Goal: Information Seeking & Learning: Learn about a topic

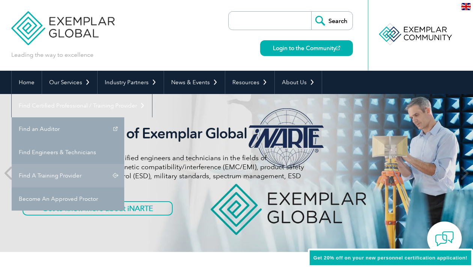
click at [124, 164] on link "Find A Training Provider" at bounding box center [68, 175] width 113 height 23
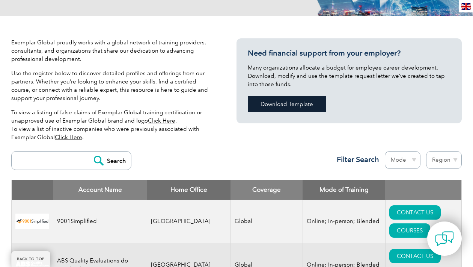
scroll to position [188, 0]
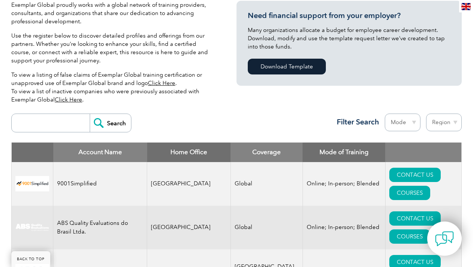
click at [456, 122] on select "Region [GEOGRAPHIC_DATA] [GEOGRAPHIC_DATA] [GEOGRAPHIC_DATA] [GEOGRAPHIC_DATA] …" at bounding box center [444, 122] width 36 height 18
click at [187, 120] on div "Search Region [GEOGRAPHIC_DATA] [GEOGRAPHIC_DATA] [GEOGRAPHIC_DATA] [GEOGRAPHIC…" at bounding box center [236, 126] width 451 height 33
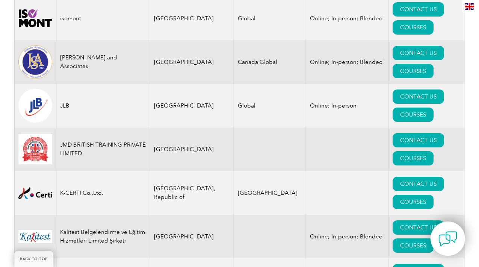
scroll to position [6499, 0]
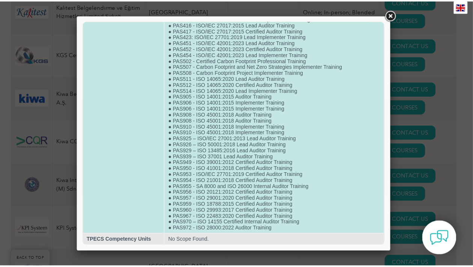
scroll to position [513, 0]
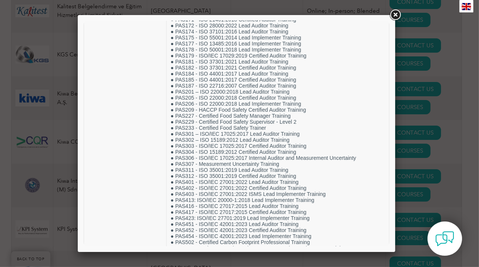
click at [393, 14] on link at bounding box center [395, 15] width 14 height 14
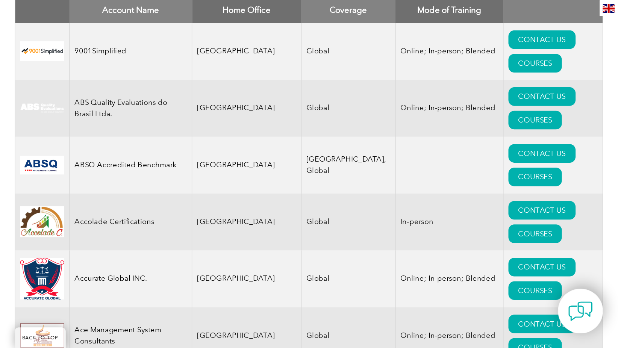
scroll to position [0, 0]
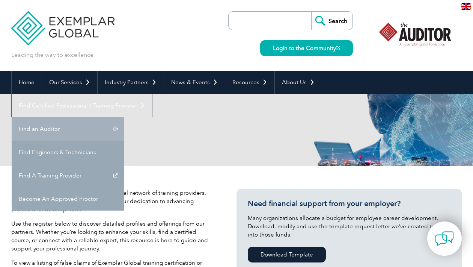
click at [124, 117] on link "Find an Auditor" at bounding box center [68, 128] width 113 height 23
